Goal: Obtain resource: Download file/media

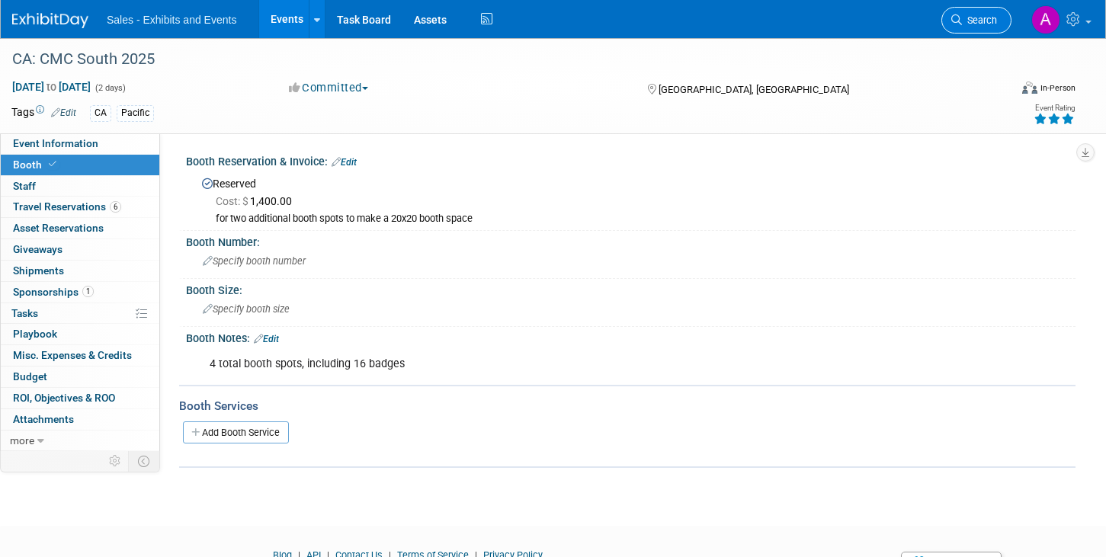
click at [991, 20] on span "Search" at bounding box center [979, 19] width 35 height 11
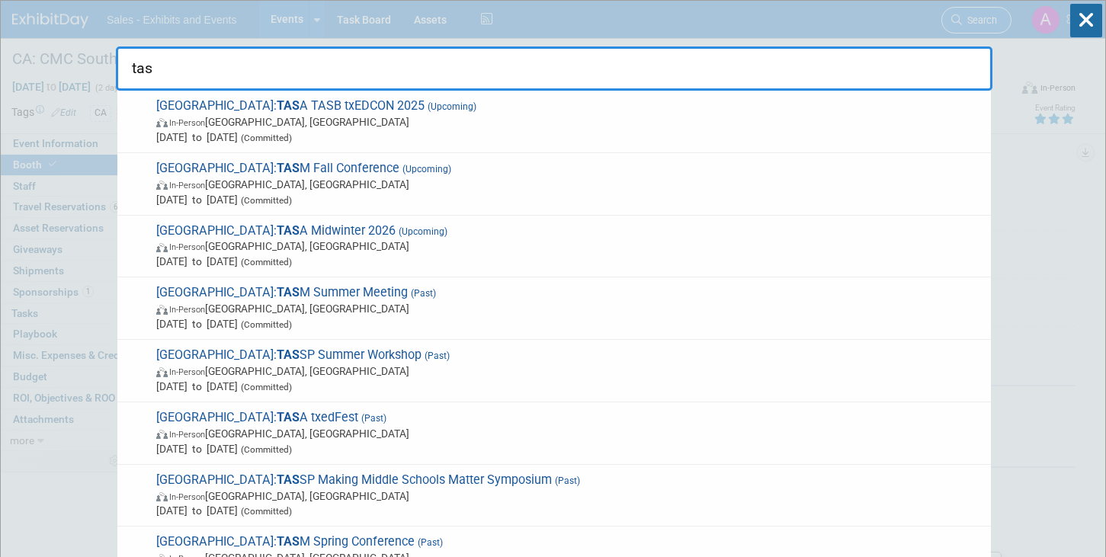
type input "tasa"
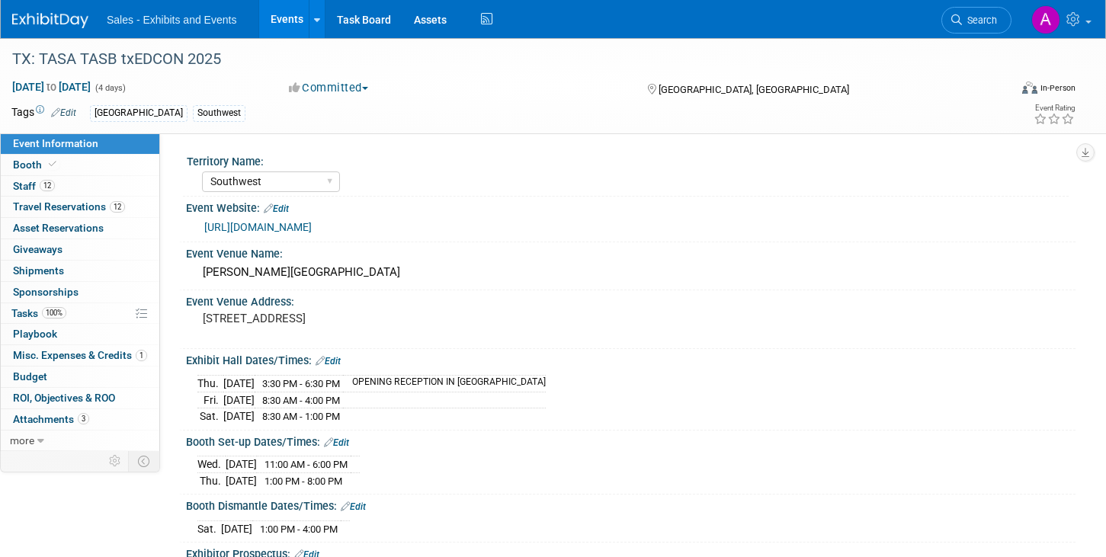
select select "Southwest"
click at [56, 440] on link "more" at bounding box center [80, 441] width 159 height 21
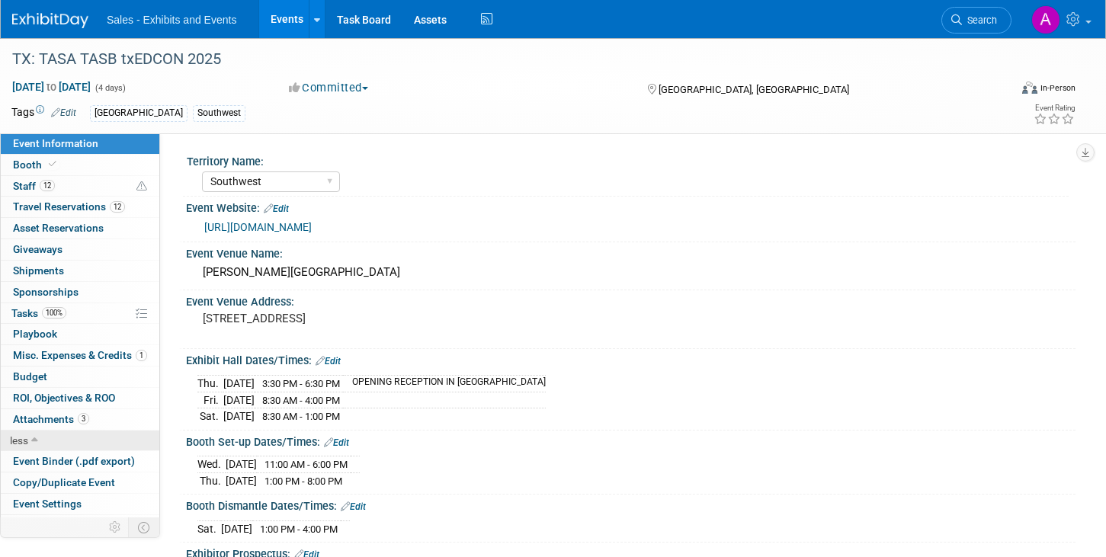
scroll to position [40, 0]
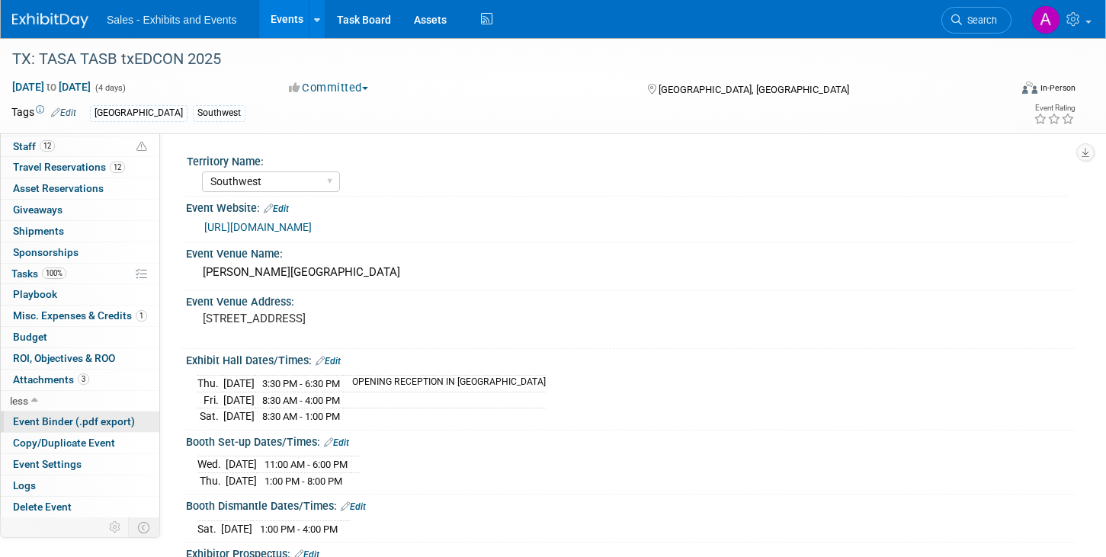
click at [87, 422] on span "Event Binder (.pdf export)" at bounding box center [74, 422] width 122 height 12
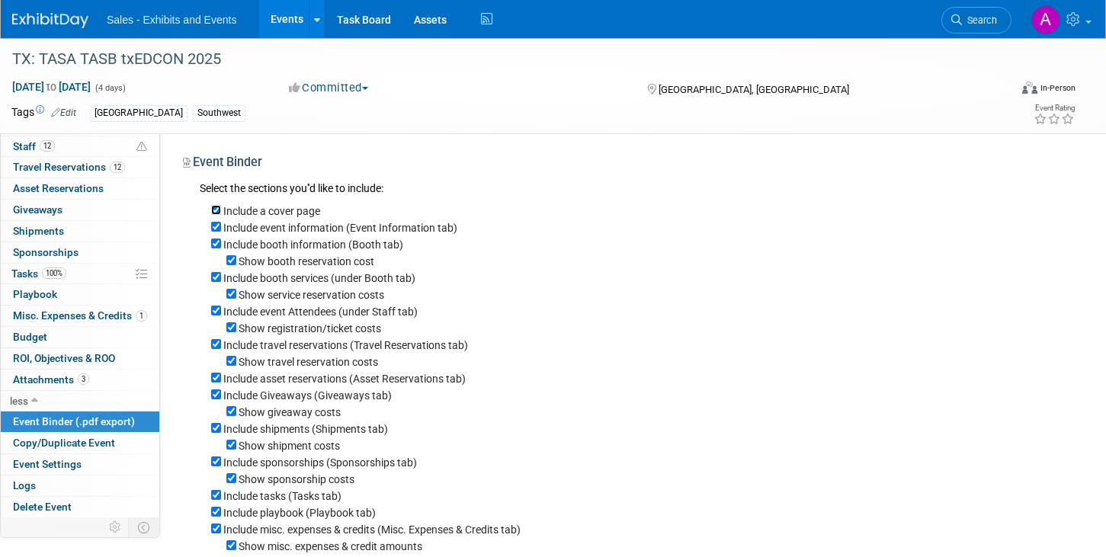
click at [218, 205] on input "Include a cover page" at bounding box center [216, 210] width 10 height 10
checkbox input "false"
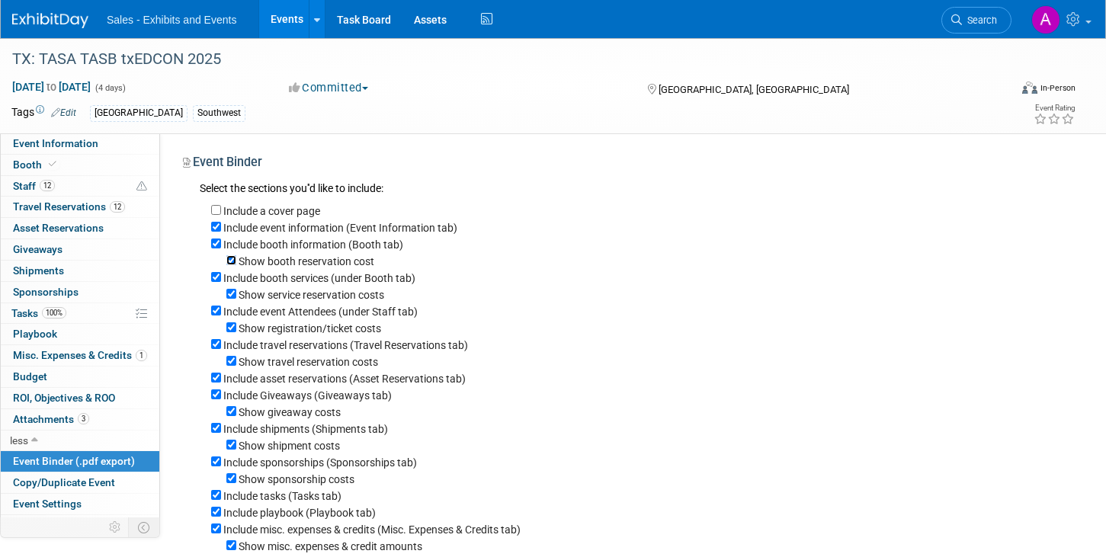
click at [230, 261] on input "Show booth reservation cost" at bounding box center [231, 260] width 10 height 10
checkbox input "false"
click at [220, 278] on input "Include booth services (under Booth tab)" at bounding box center [216, 277] width 10 height 10
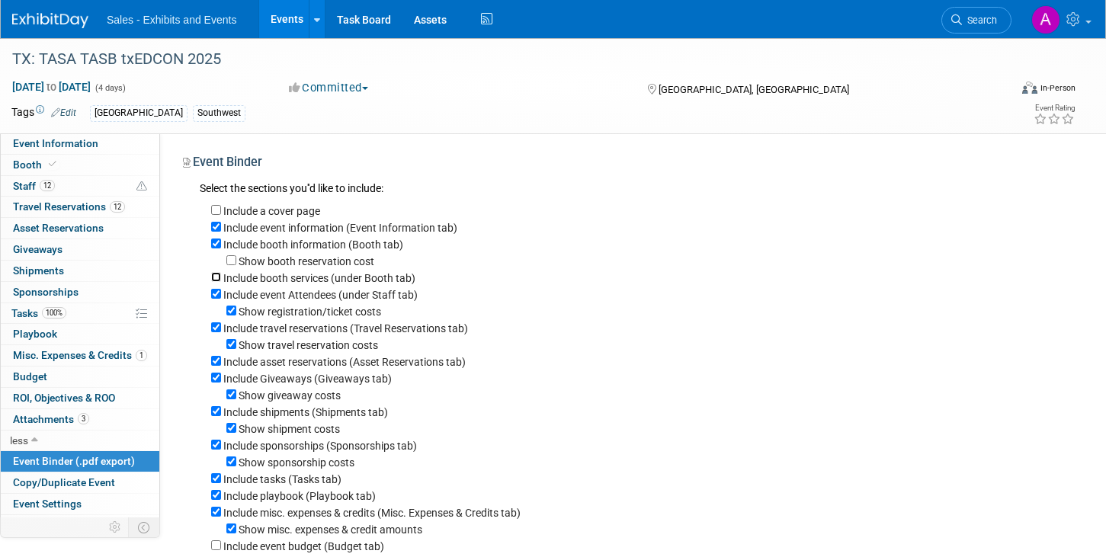
click at [216, 277] on input "Include booth services (under Booth tab)" at bounding box center [216, 277] width 10 height 10
checkbox input "true"
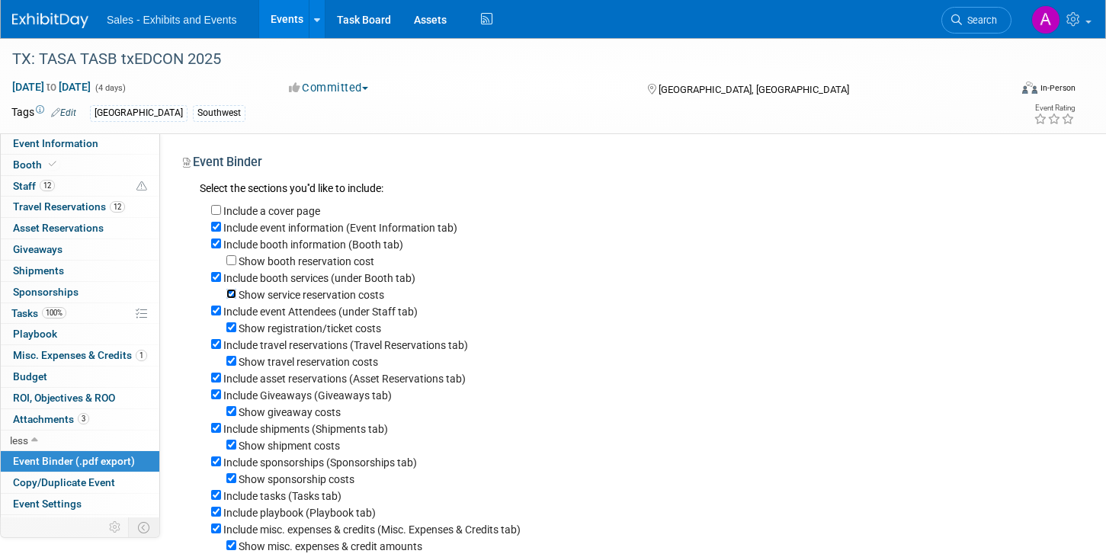
click at [229, 298] on input "Show service reservation costs" at bounding box center [231, 294] width 10 height 10
checkbox input "false"
click at [233, 332] on input "Show registration/ticket costs" at bounding box center [231, 328] width 10 height 10
checkbox input "false"
click at [232, 366] on input "Show travel reservation costs" at bounding box center [231, 361] width 10 height 10
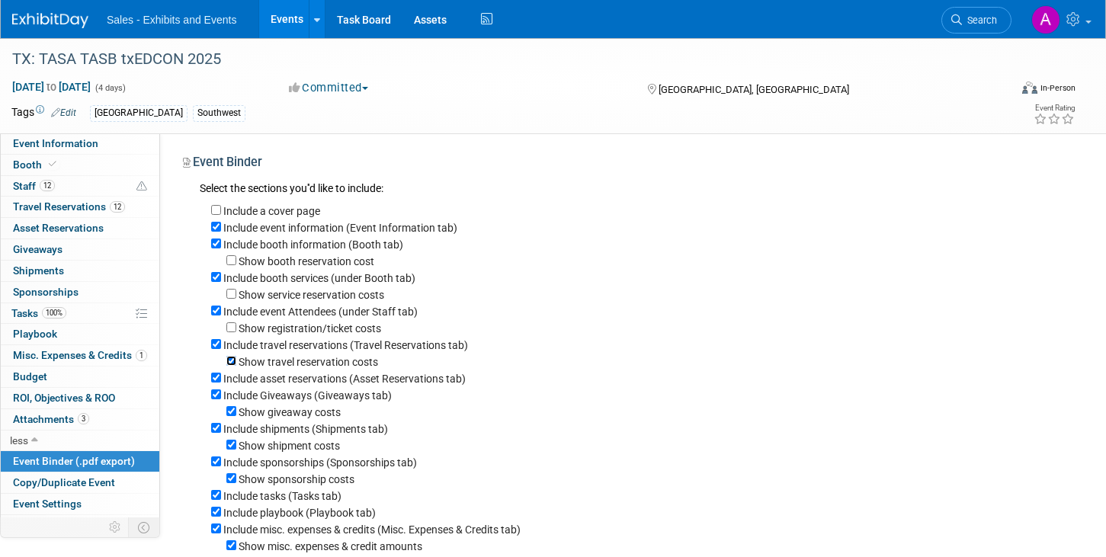
checkbox input "false"
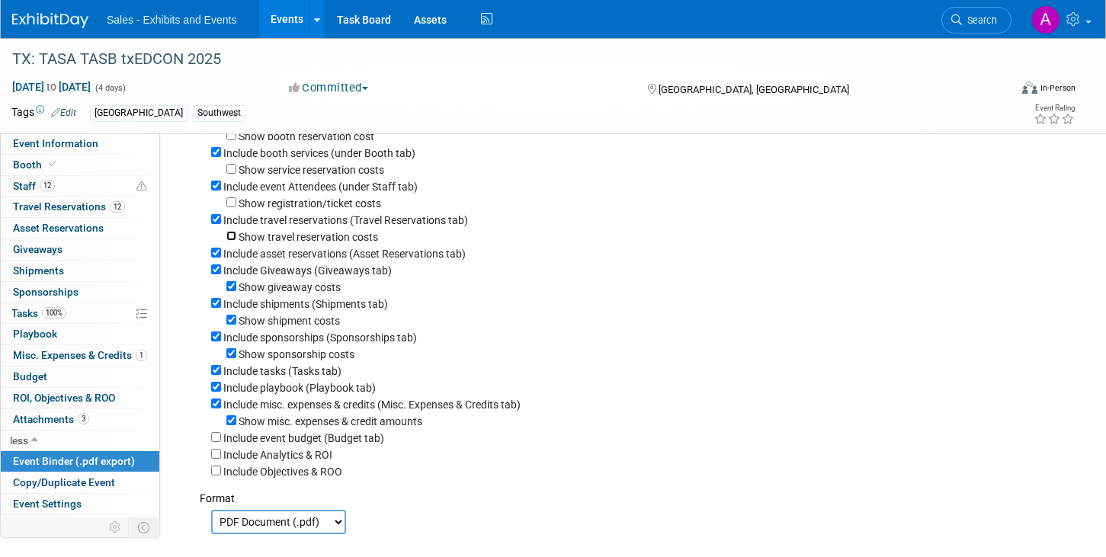
scroll to position [143, 0]
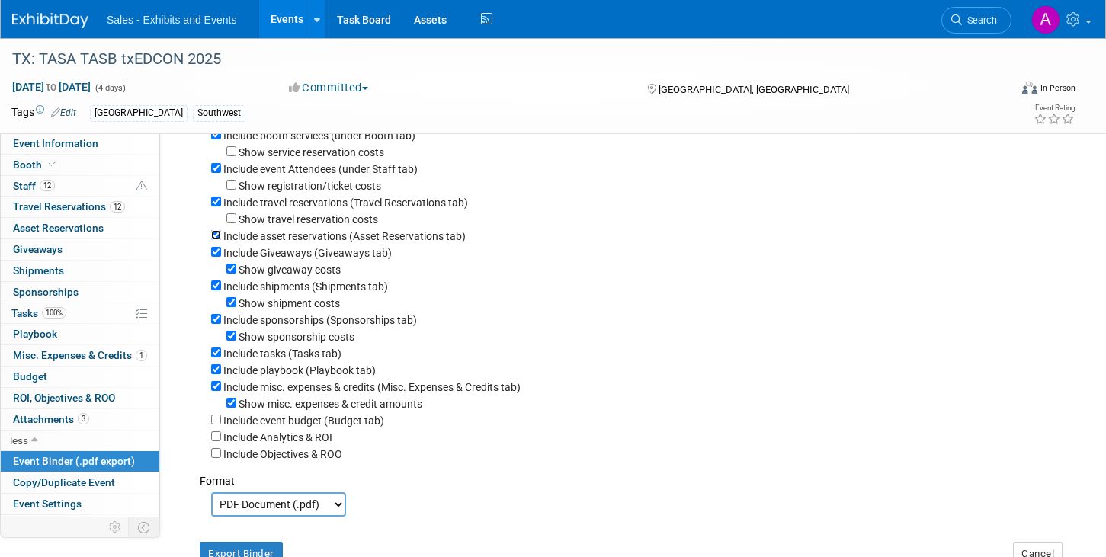
click at [217, 236] on input "Include asset reservations (Asset Reservations tab)" at bounding box center [216, 235] width 10 height 10
checkbox input "false"
click at [215, 257] on input "Include Giveaways (Giveaways tab)" at bounding box center [216, 252] width 10 height 10
checkbox input "false"
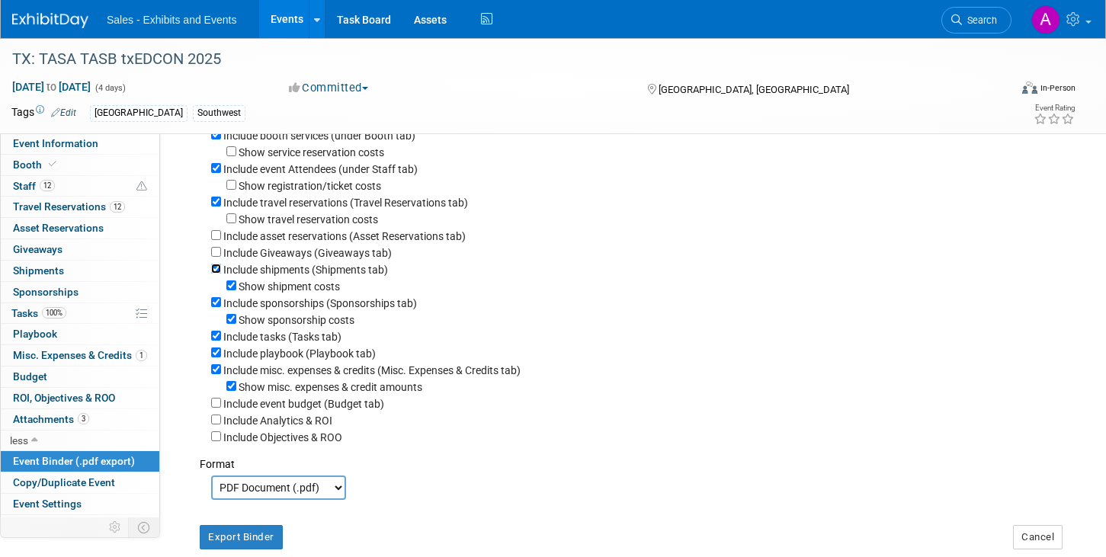
click at [214, 270] on input "Include shipments (Shipments tab)" at bounding box center [216, 269] width 10 height 10
checkbox input "false"
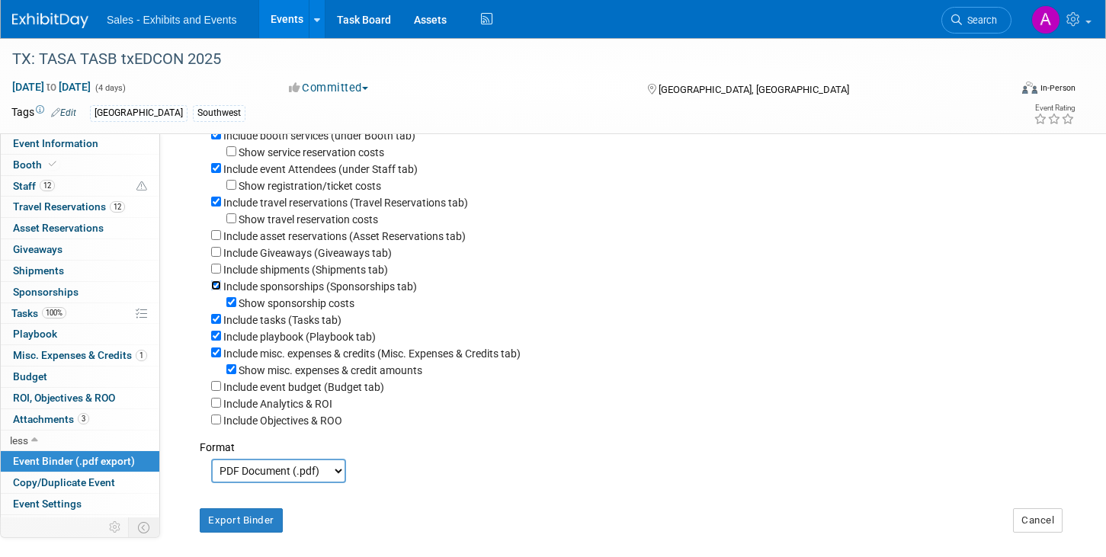
click at [214, 287] on input "Include sponsorships (Sponsorships tab)" at bounding box center [216, 286] width 10 height 10
checkbox input "false"
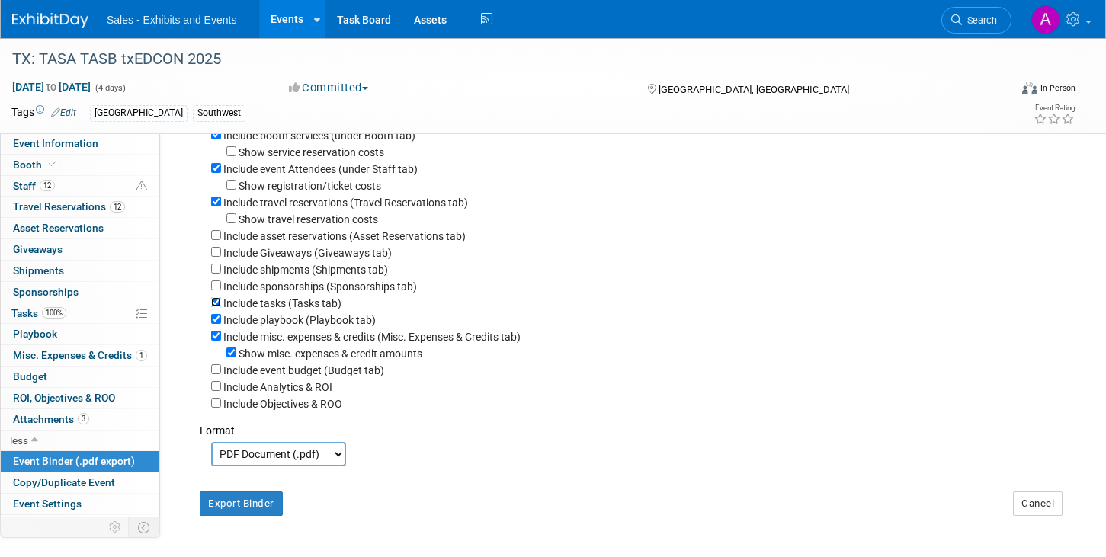
click at [216, 307] on input "Include tasks (Tasks tab)" at bounding box center [216, 302] width 10 height 10
checkbox input "false"
click at [216, 324] on input "Include playbook (Playbook tab)" at bounding box center [216, 319] width 10 height 10
checkbox input "false"
click at [232, 358] on input "Show misc. expenses & credit amounts" at bounding box center [231, 353] width 10 height 10
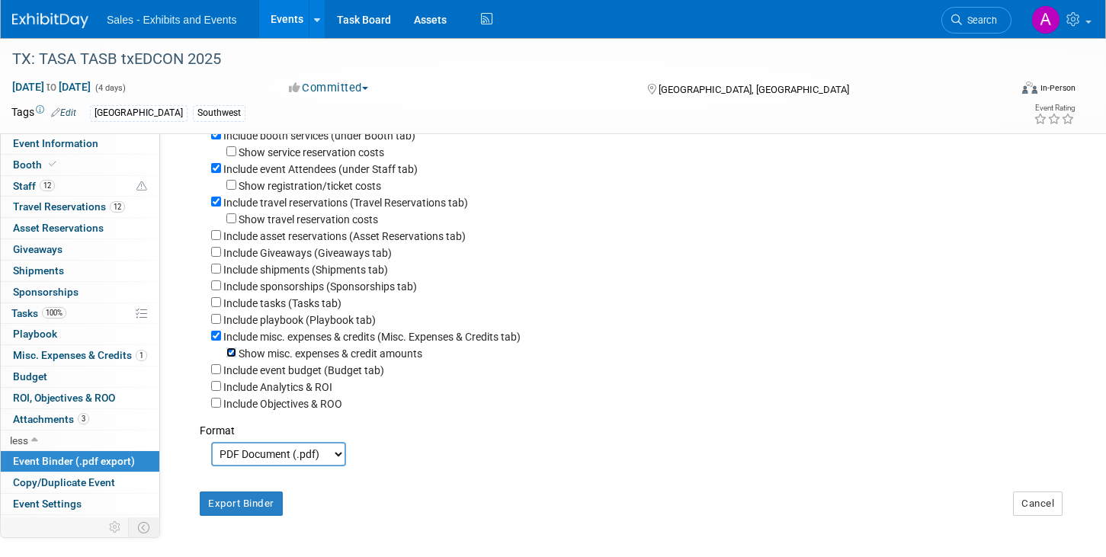
checkbox input "false"
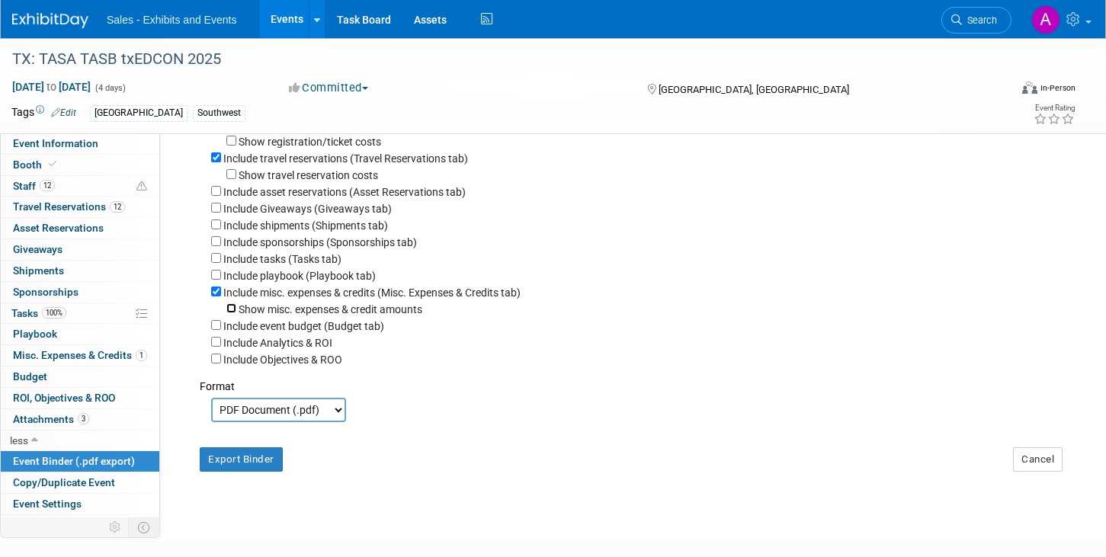
scroll to position [194, 0]
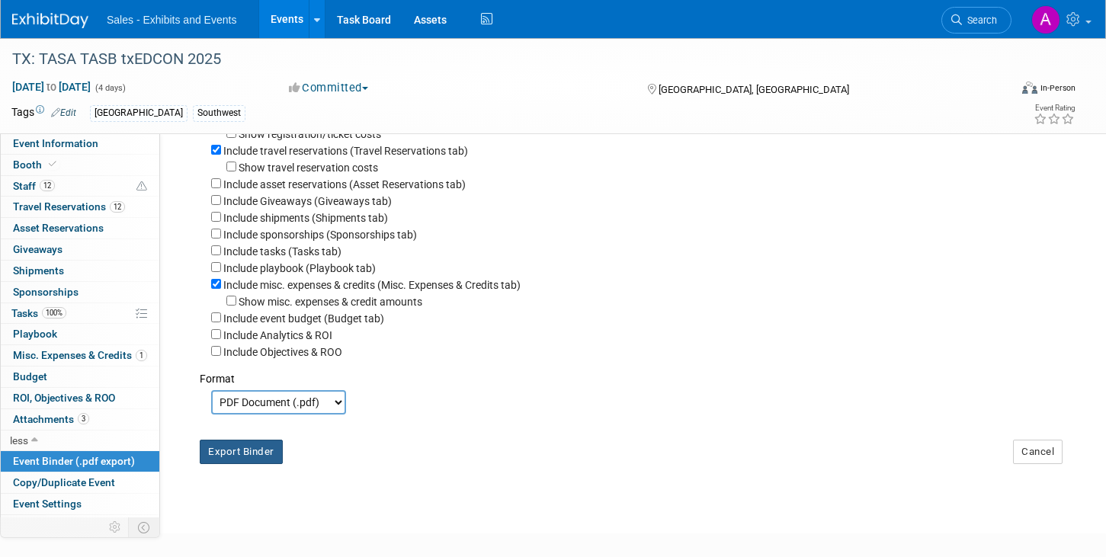
click at [239, 462] on button "Export Binder" at bounding box center [241, 452] width 83 height 24
